Goal: Transaction & Acquisition: Purchase product/service

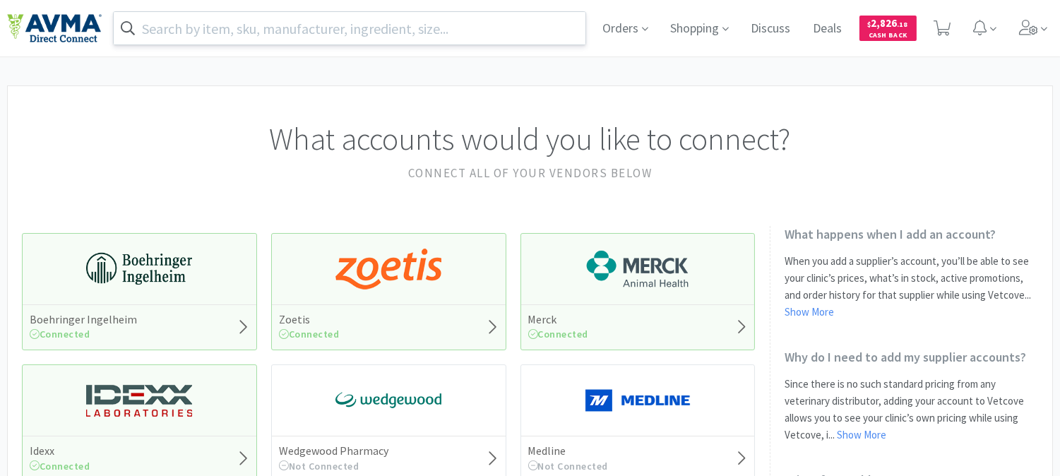
click at [375, 23] on input "text" at bounding box center [350, 28] width 472 height 32
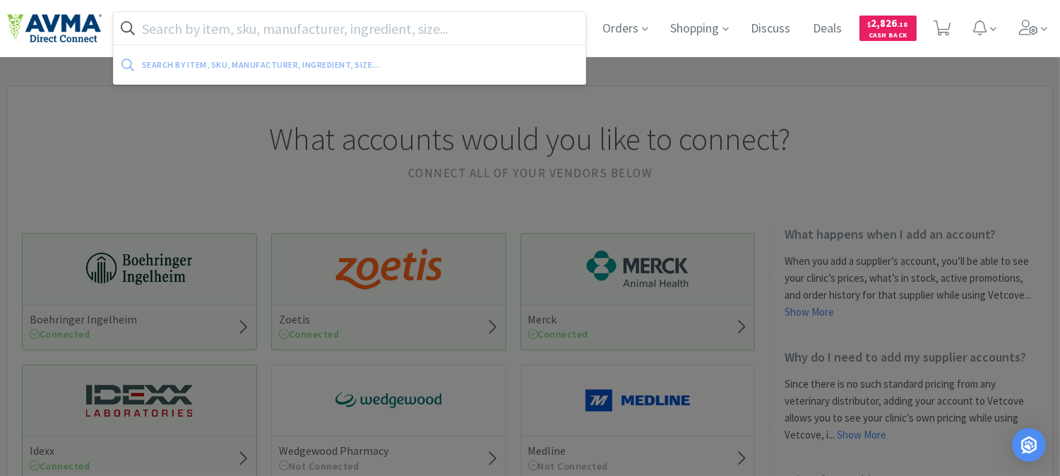
paste input "083419"
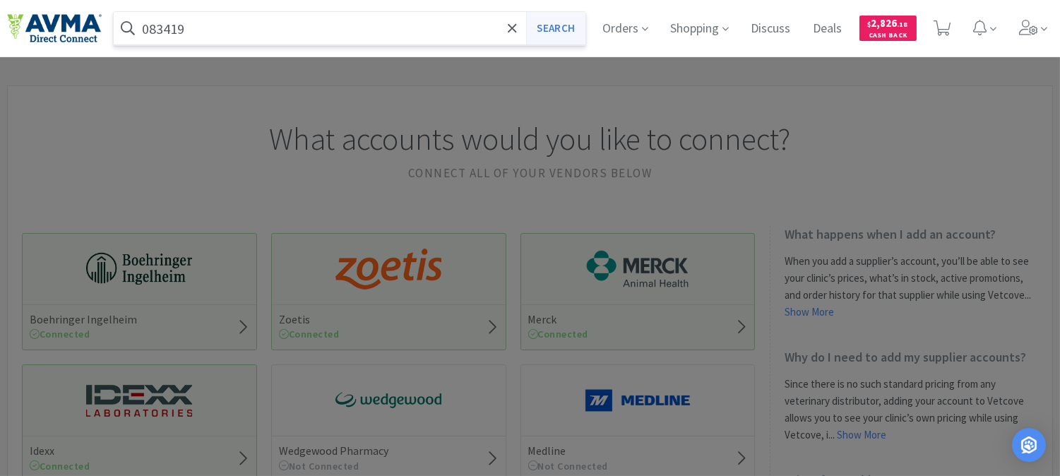
type input "083419"
click at [563, 28] on button "Search" at bounding box center [555, 28] width 59 height 32
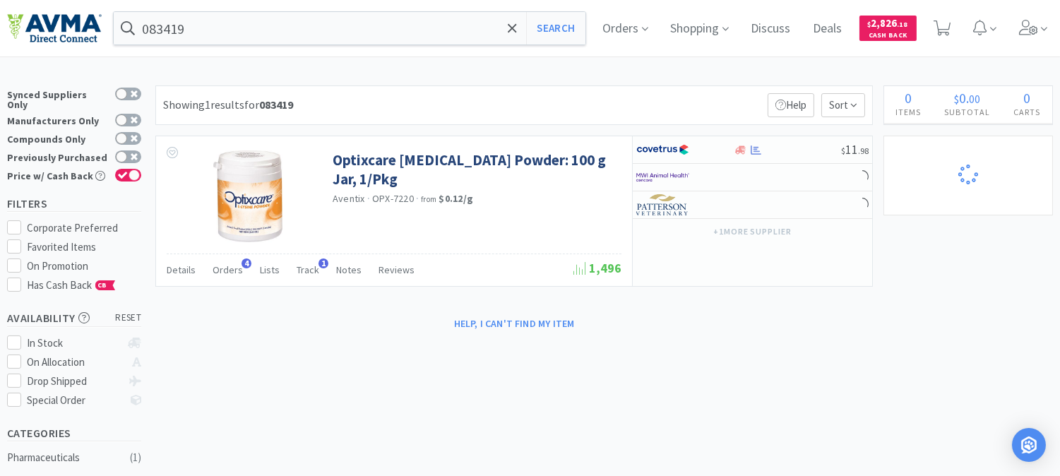
select select "1"
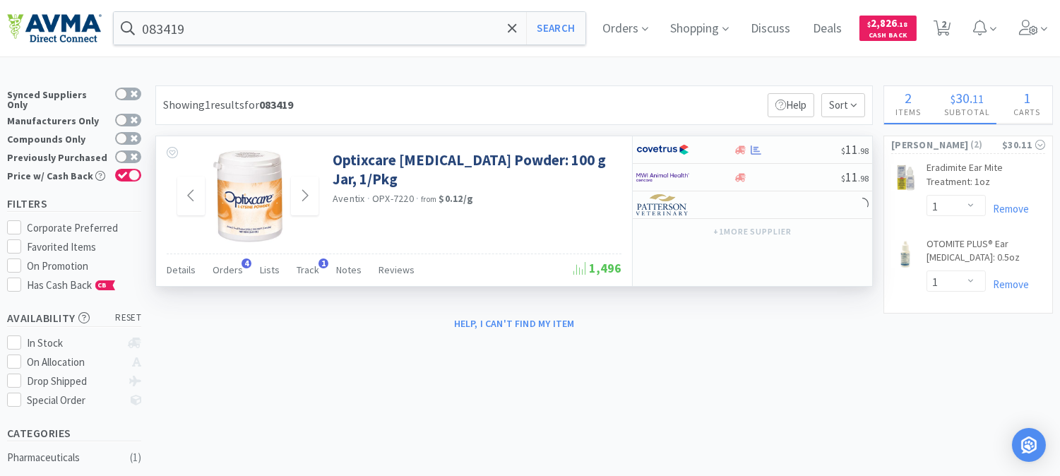
select select "1"
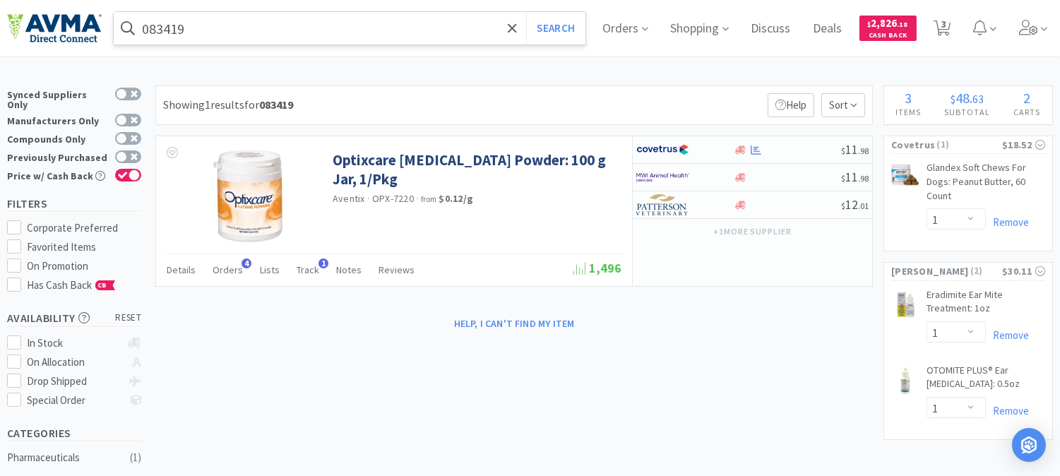
click at [198, 29] on input "083419" at bounding box center [350, 28] width 472 height 32
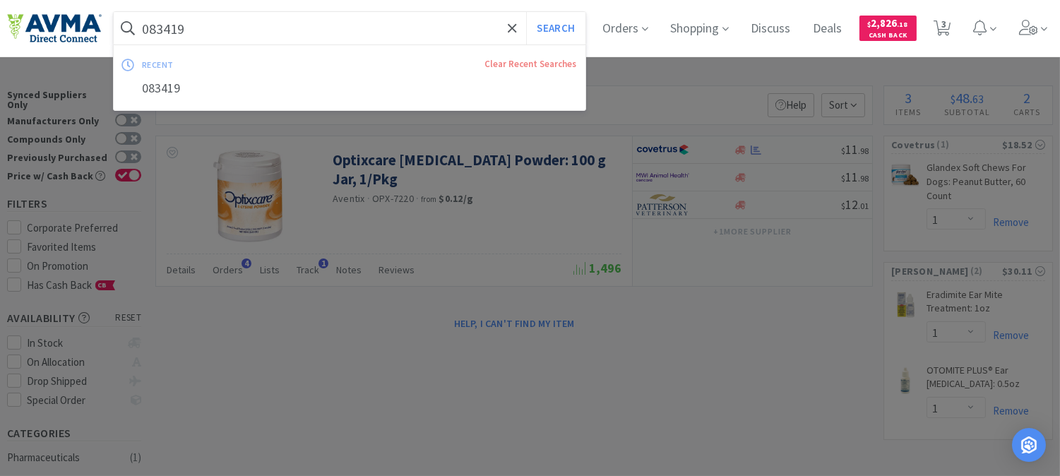
paste input "05866"
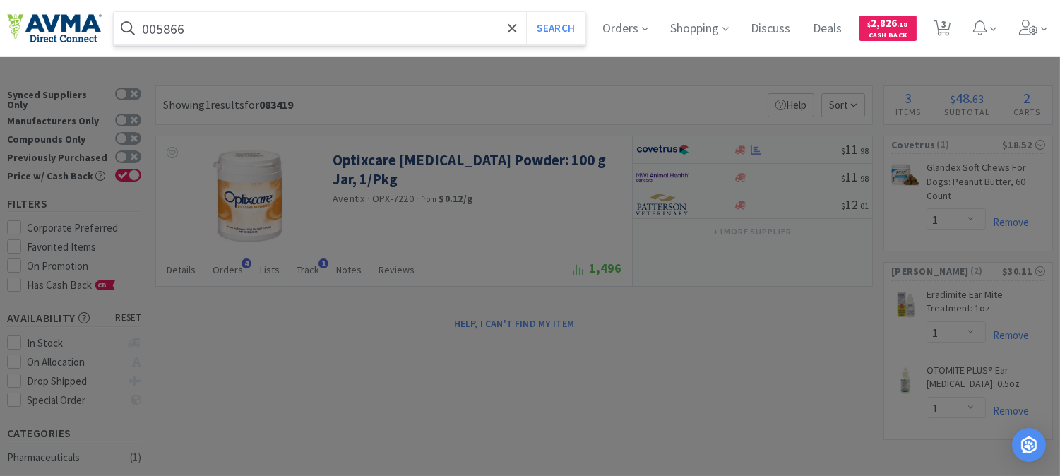
click at [526, 12] on button "Search" at bounding box center [555, 28] width 59 height 32
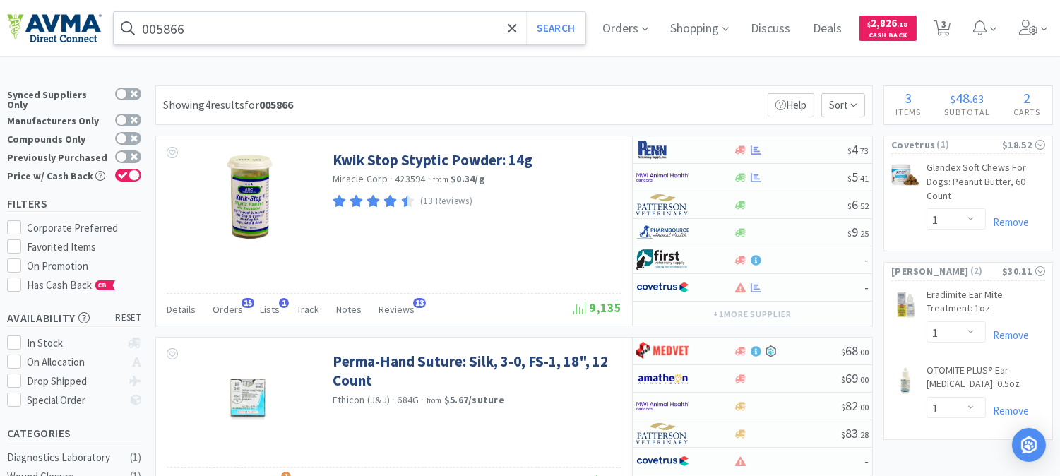
click at [223, 30] on input "005866" at bounding box center [350, 28] width 472 height 32
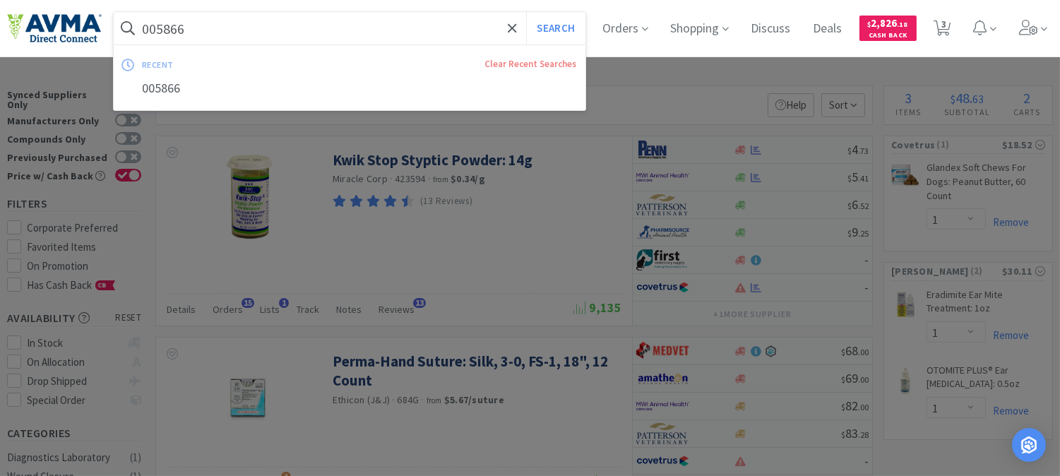
paste input "701004"
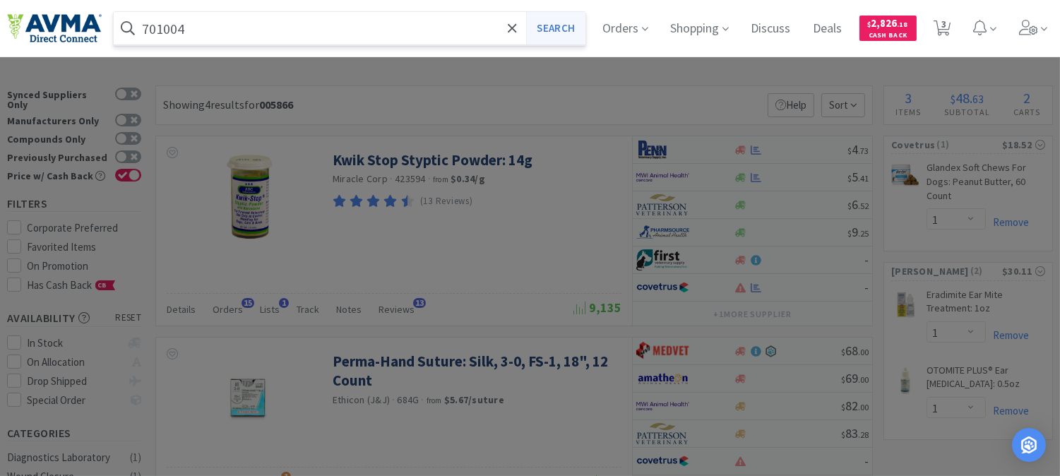
click at [577, 25] on button "Search" at bounding box center [555, 28] width 59 height 32
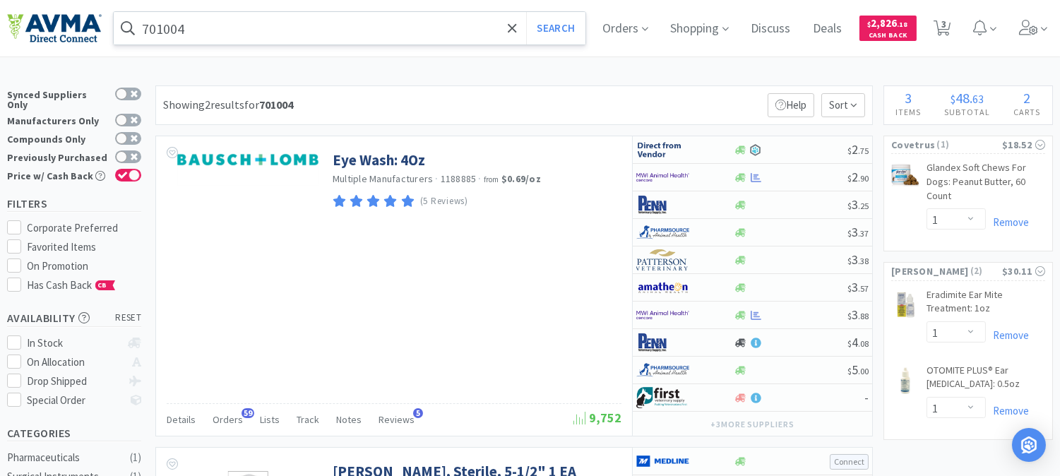
click at [220, 30] on input "701004" at bounding box center [350, 28] width 472 height 32
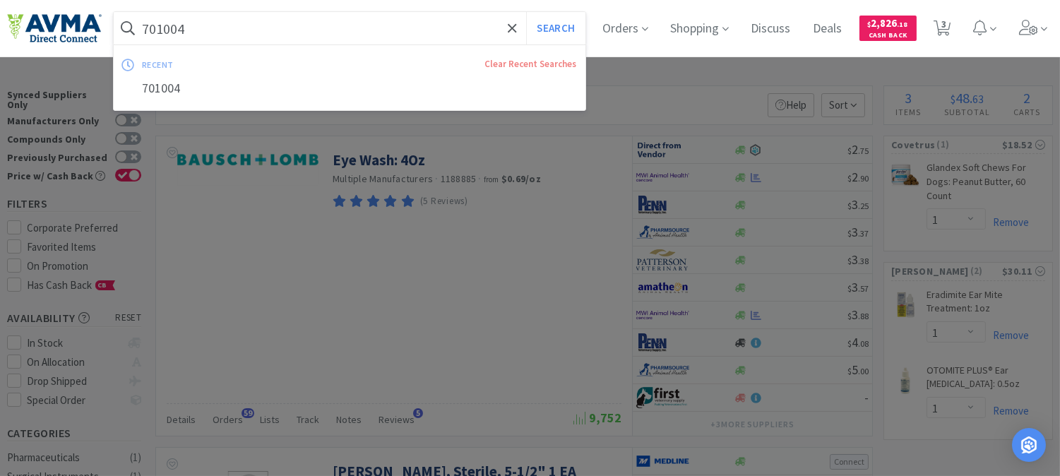
paste input "PVS8920"
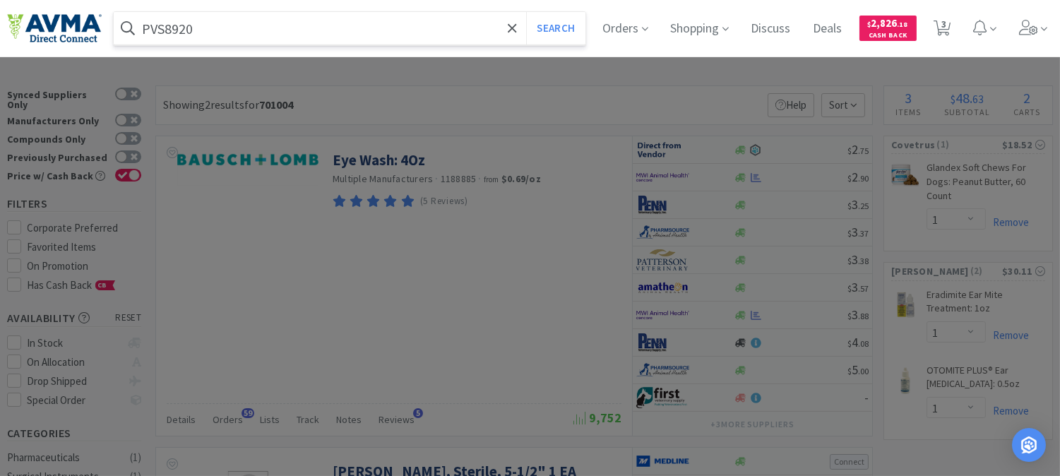
click at [526, 12] on button "Search" at bounding box center [555, 28] width 59 height 32
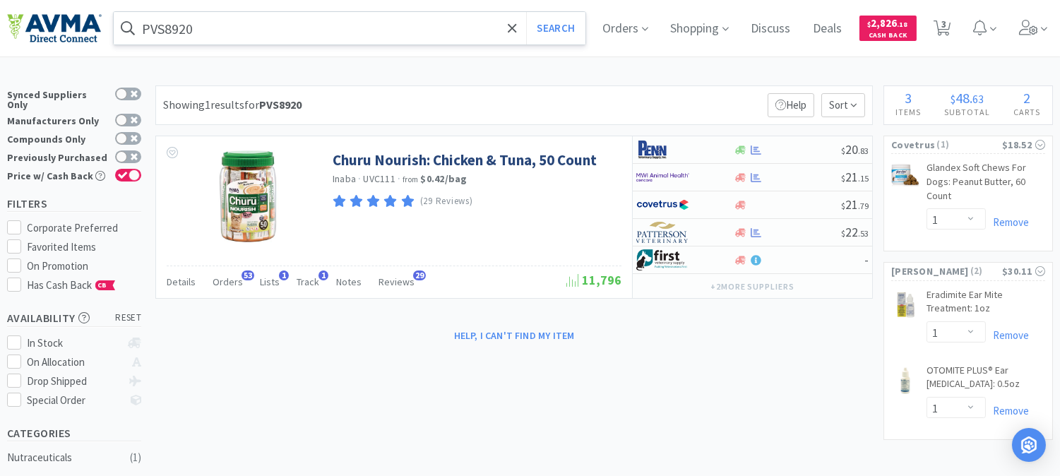
click at [215, 32] on input "PVS8920" at bounding box center [350, 28] width 472 height 32
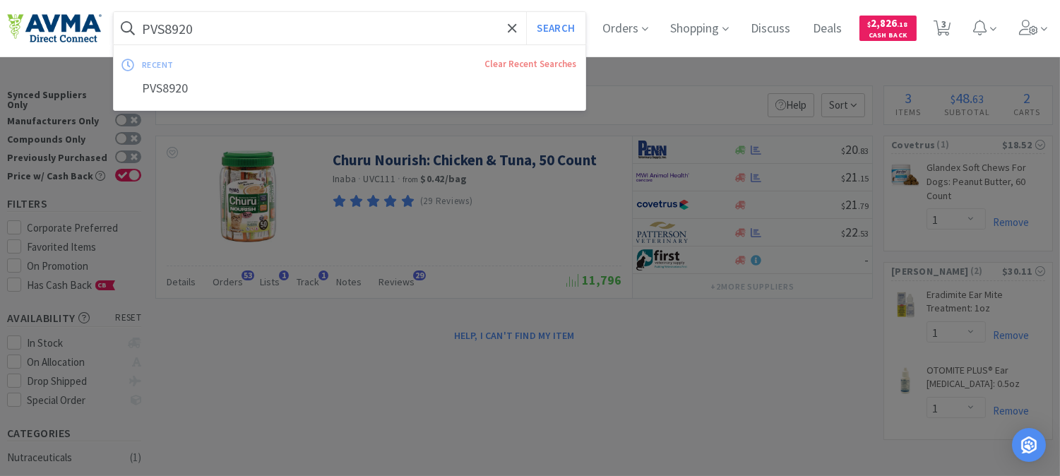
paste input "BUT66002"
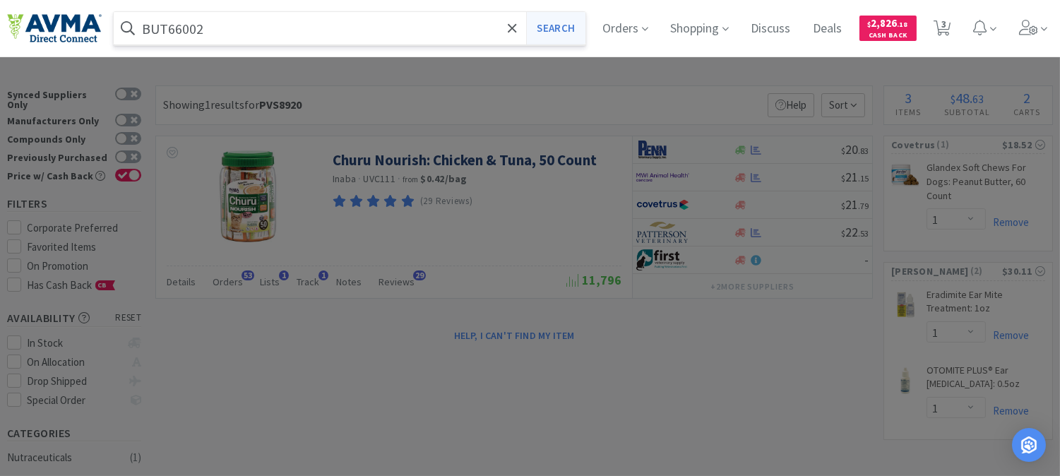
type input "BUT66002"
click at [554, 28] on button "Search" at bounding box center [555, 28] width 59 height 32
